Goal: Task Accomplishment & Management: Manage account settings

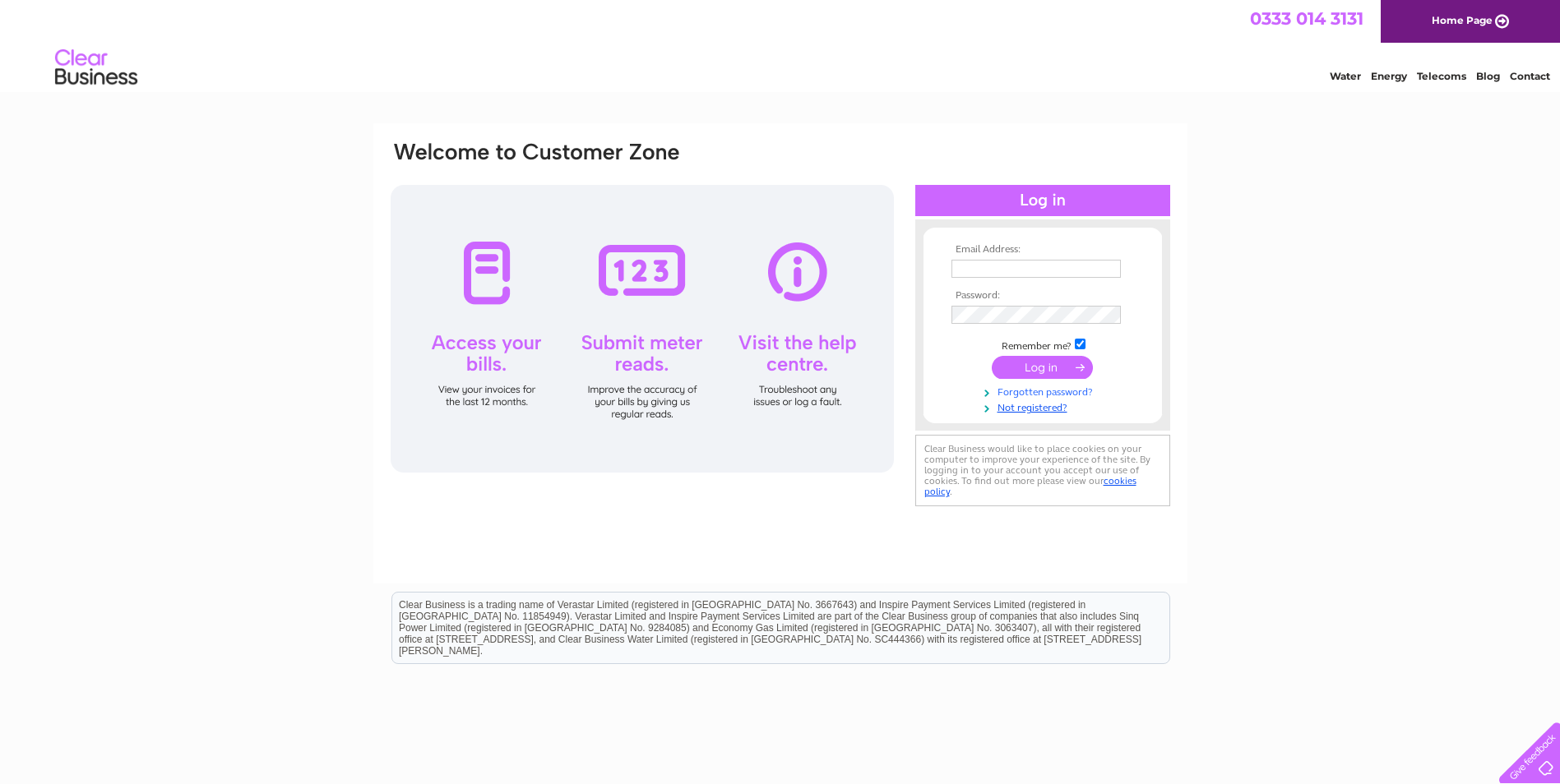
type input "finance@cas.org.uk"
click at [1036, 389] on link "Forgotten password?" at bounding box center [1044, 391] width 187 height 15
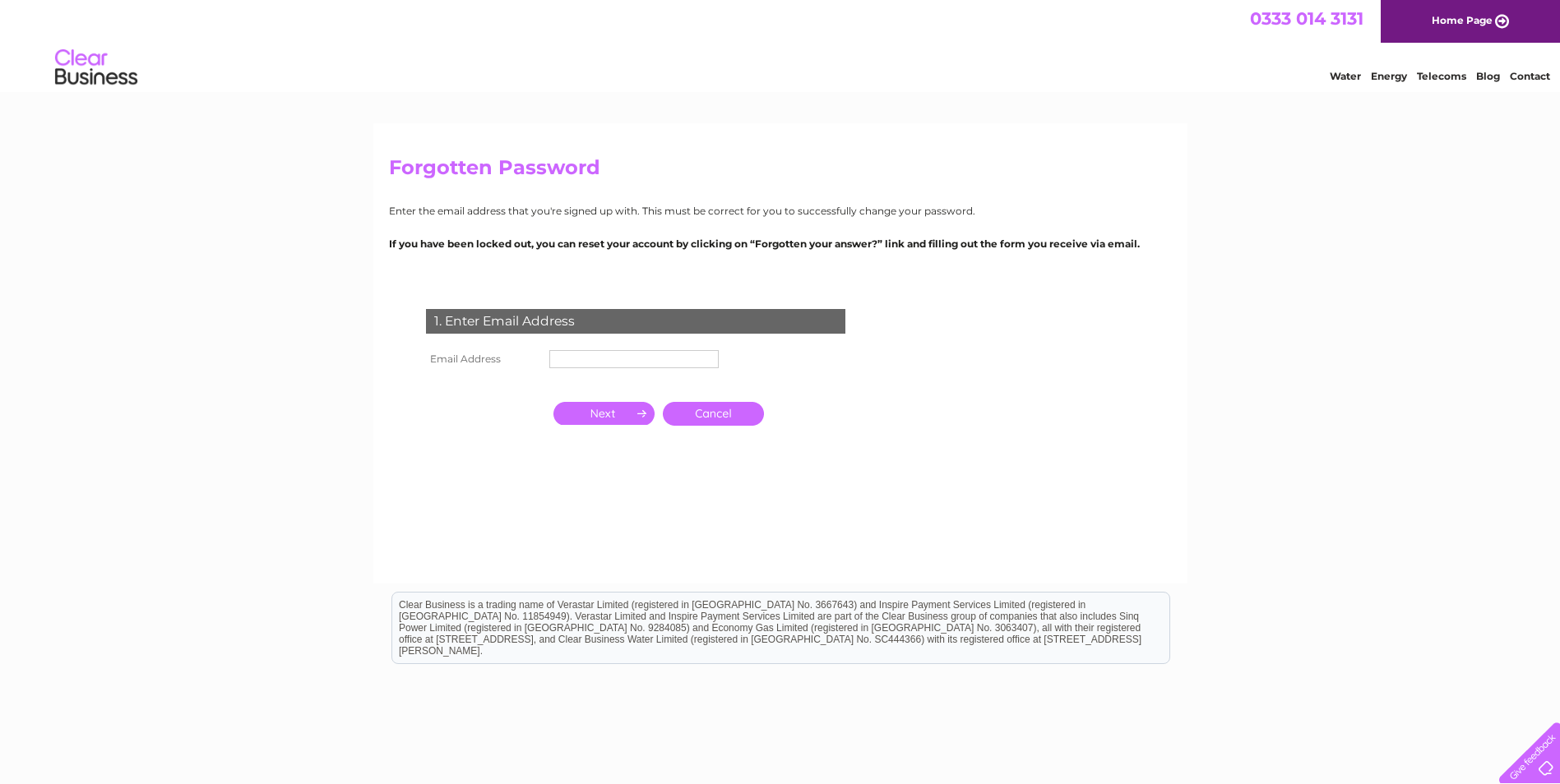
click at [720, 425] on td "Cancel" at bounding box center [712, 414] width 109 height 32
click at [719, 419] on link "Cancel" at bounding box center [713, 414] width 102 height 24
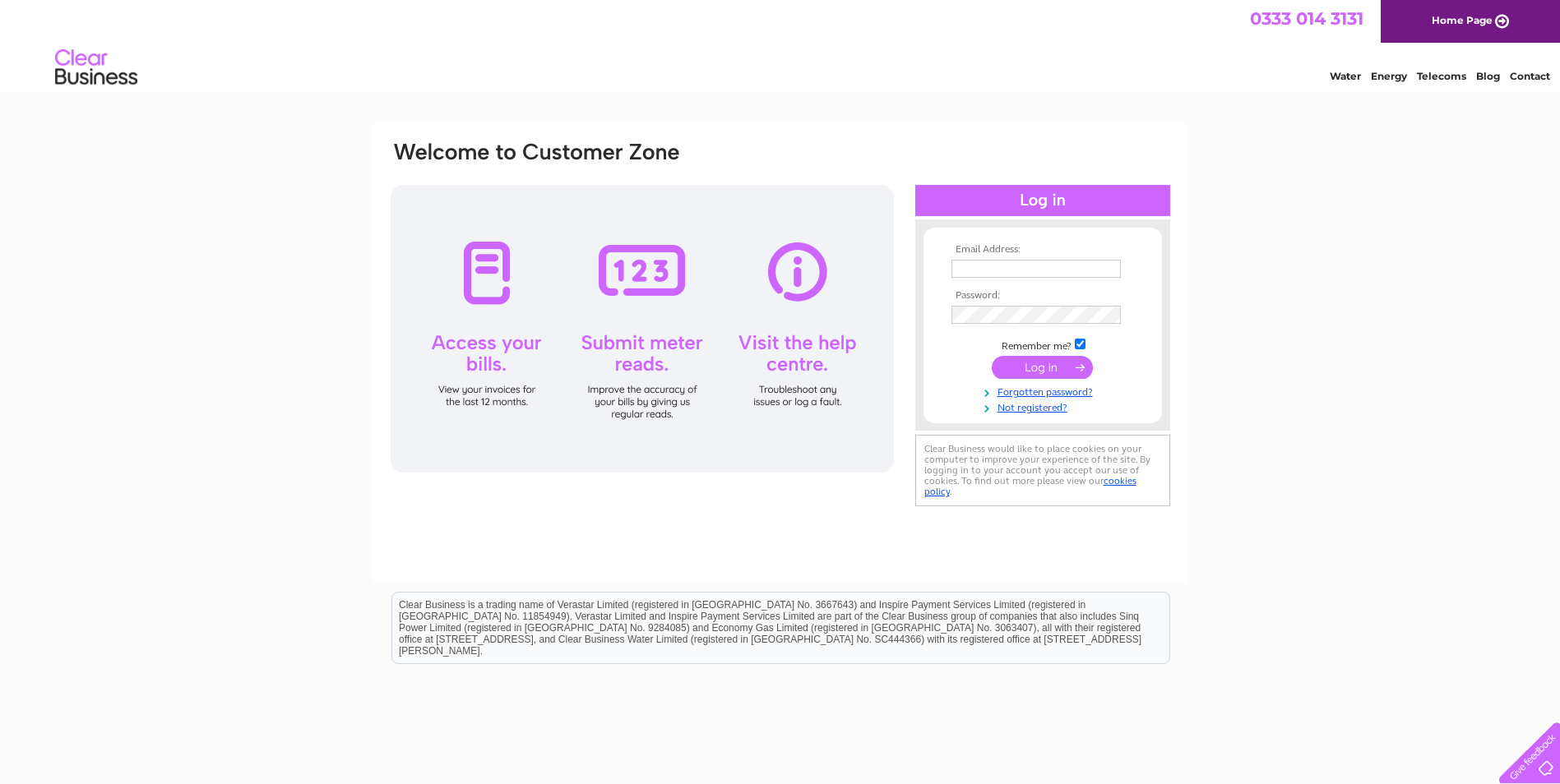
type input "finance@cas.org.uk"
click at [1046, 365] on input "submit" at bounding box center [1042, 367] width 102 height 23
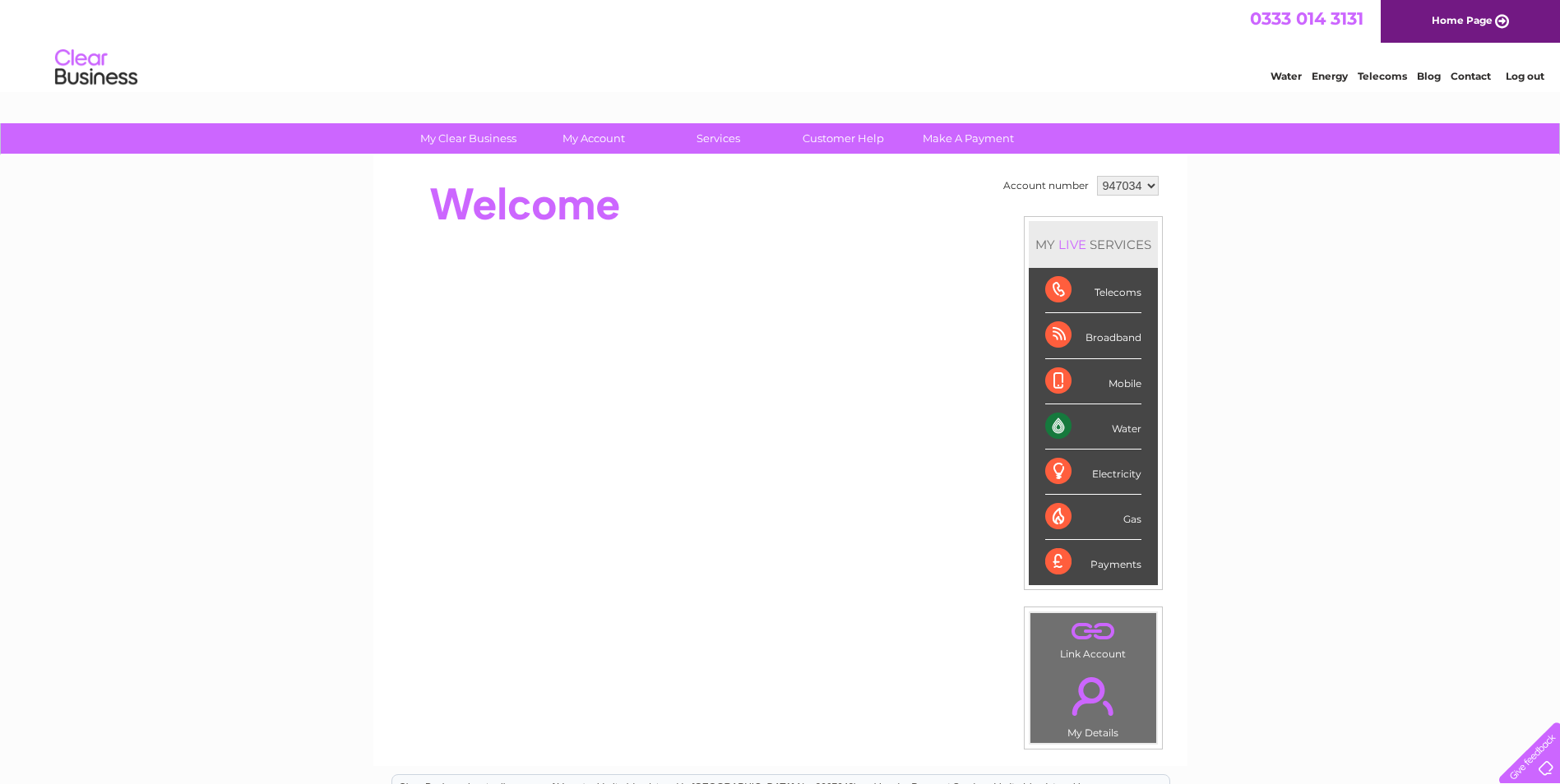
click at [1126, 189] on select "947034 958406 992033 992061 992065" at bounding box center [1127, 185] width 62 height 19
select select "958406"
click at [1096, 176] on select "947034 958406 992033 992061 992065" at bounding box center [1127, 185] width 62 height 19
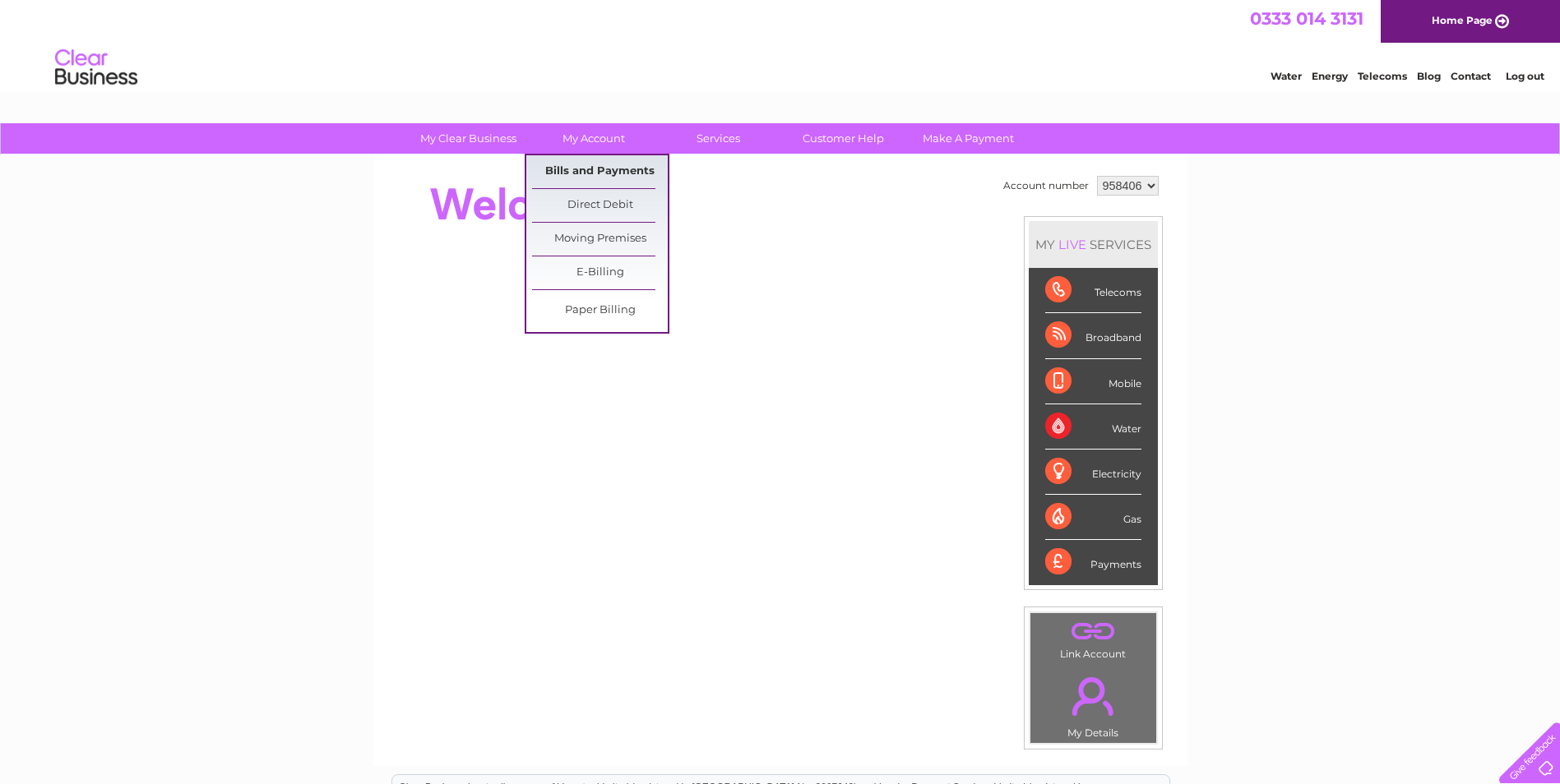
click at [600, 173] on link "Bills and Payments" at bounding box center [600, 172] width 135 height 33
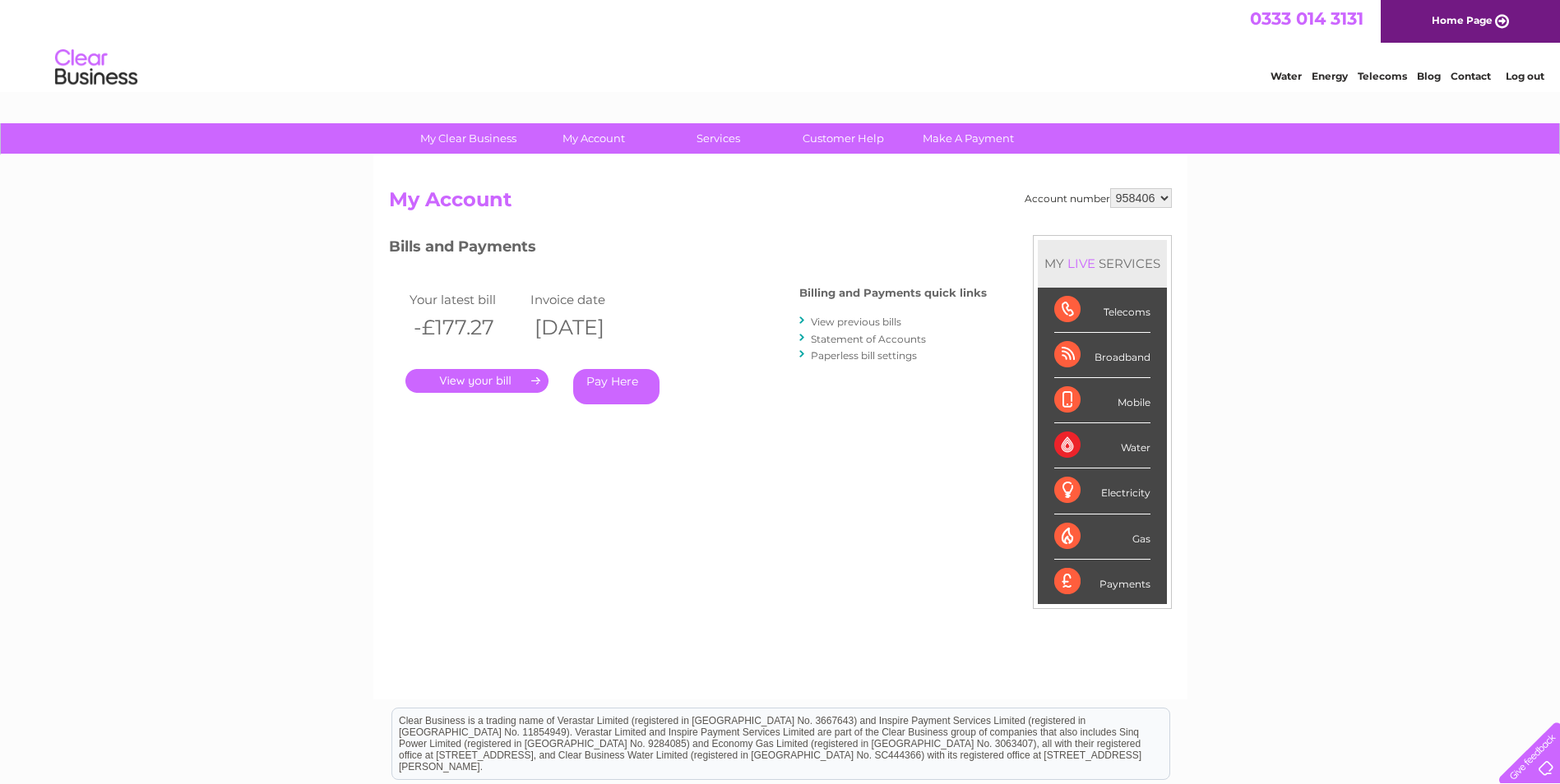
click at [1144, 189] on select "947034 958406 992033 992061 992065" at bounding box center [1140, 198] width 62 height 19
click at [1145, 210] on h2 "My Account" at bounding box center [780, 204] width 783 height 31
click at [1139, 202] on select "947034 958406 992033 992061 992065" at bounding box center [1140, 198] width 62 height 19
select select "947034"
click at [1110, 189] on select "947034 958406 992033 992061 992065" at bounding box center [1140, 198] width 62 height 19
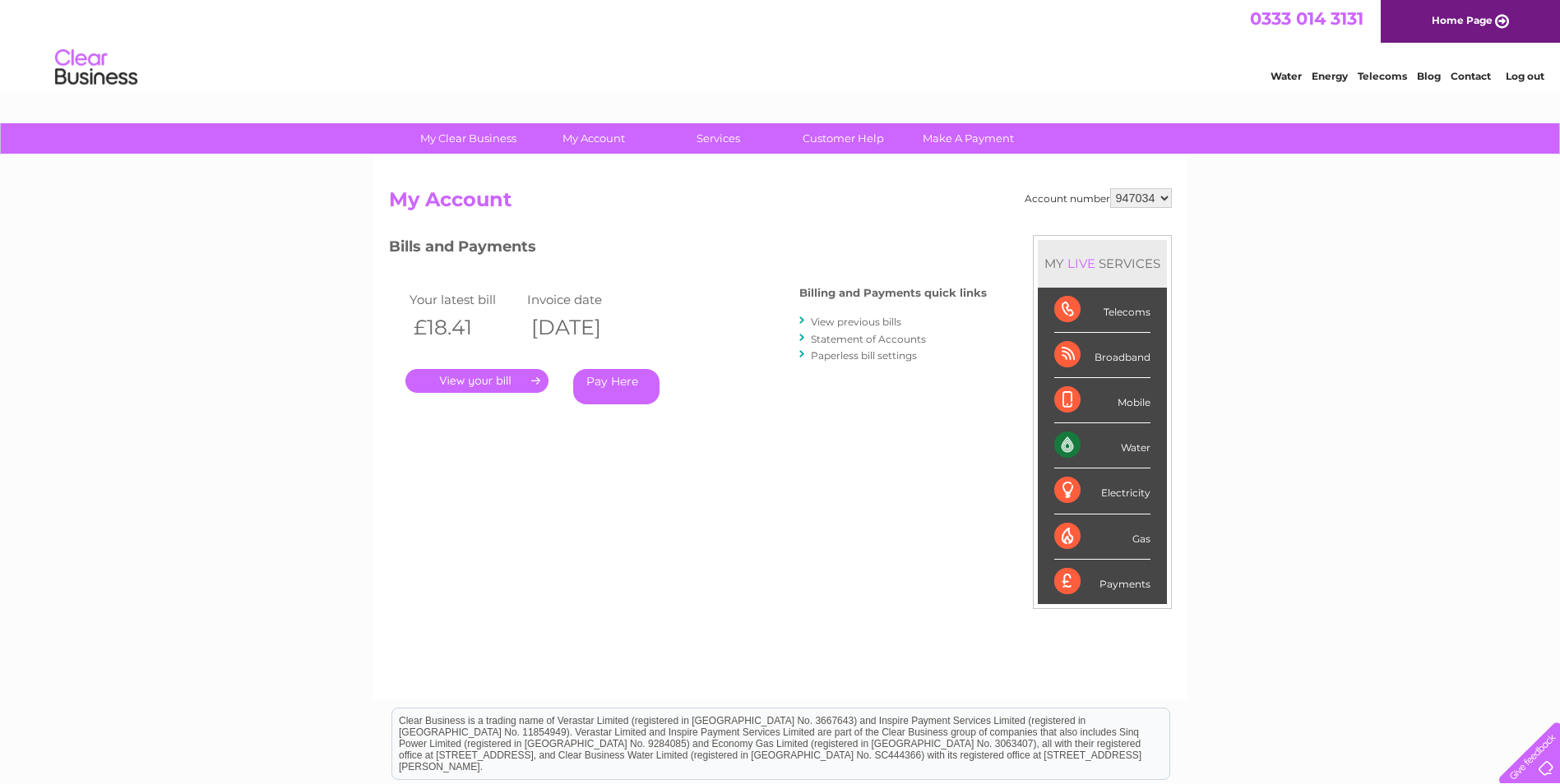
click at [315, 230] on div "My Clear Business Login Details My Details My Preferences Link Account My Accou…" at bounding box center [780, 552] width 1560 height 858
click at [478, 373] on link "." at bounding box center [476, 381] width 143 height 24
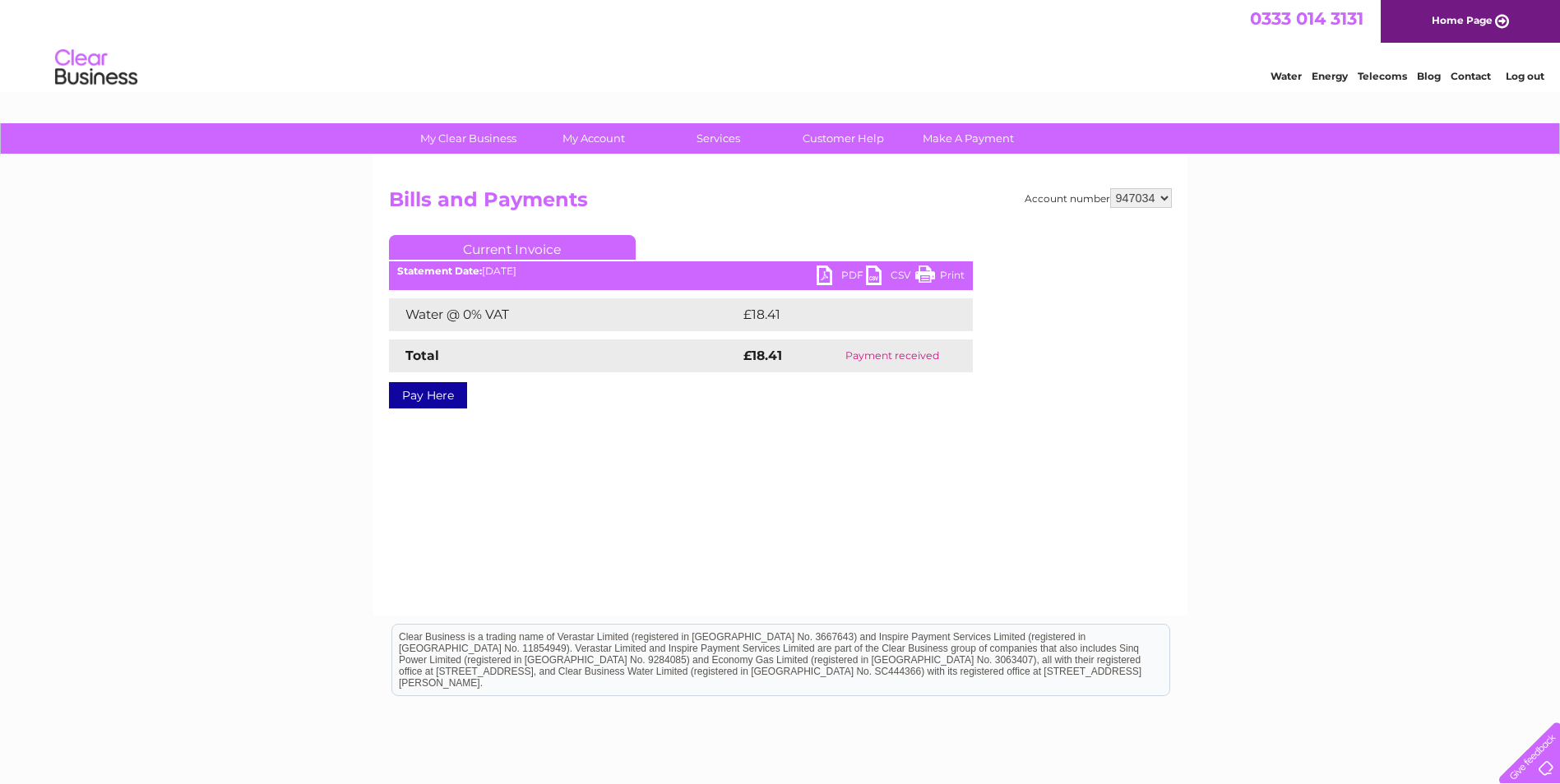
click at [843, 276] on link "PDF" at bounding box center [841, 277] width 49 height 24
